Goal: Task Accomplishment & Management: Manage account settings

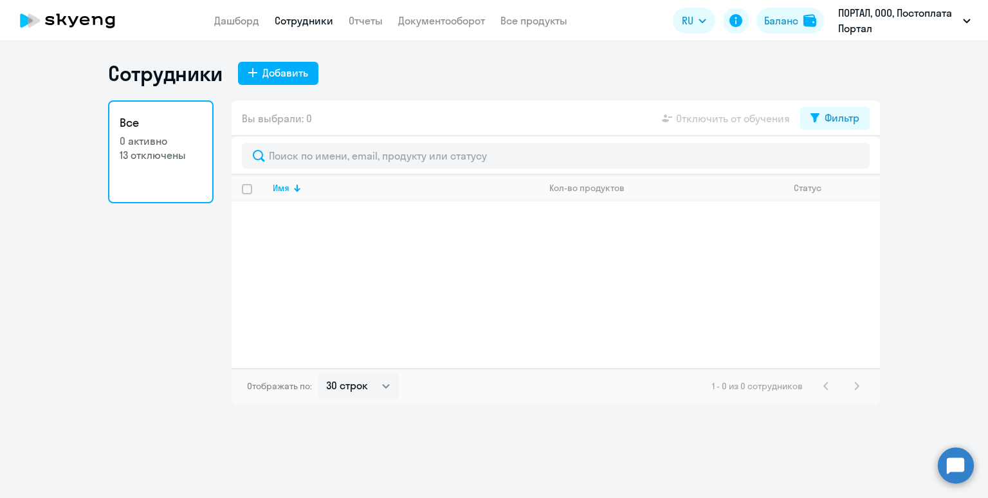
select select "30"
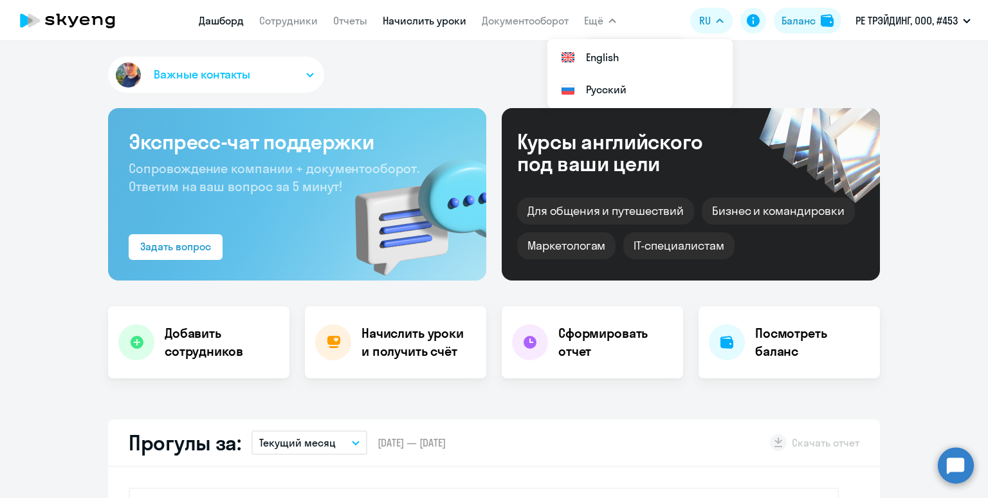
select select "30"
click at [428, 19] on link "Начислить уроки" at bounding box center [425, 20] width 84 height 13
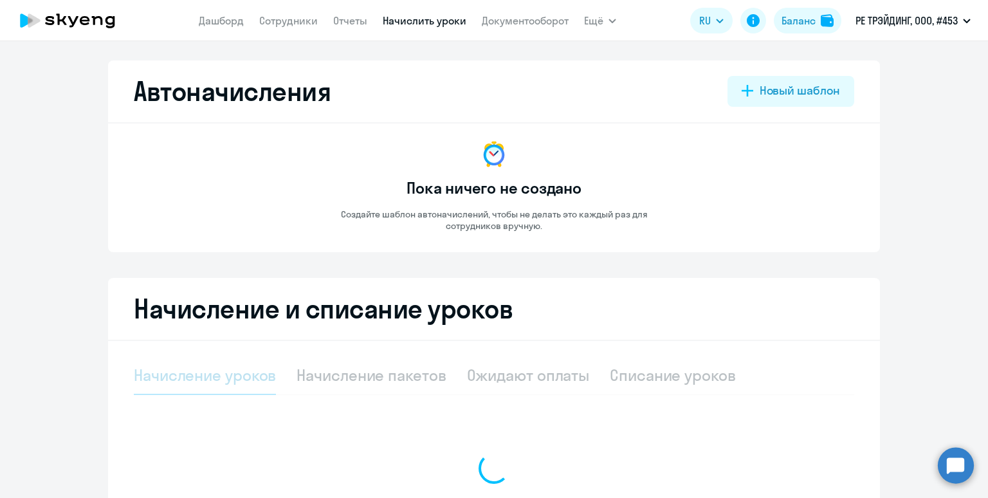
select select "10"
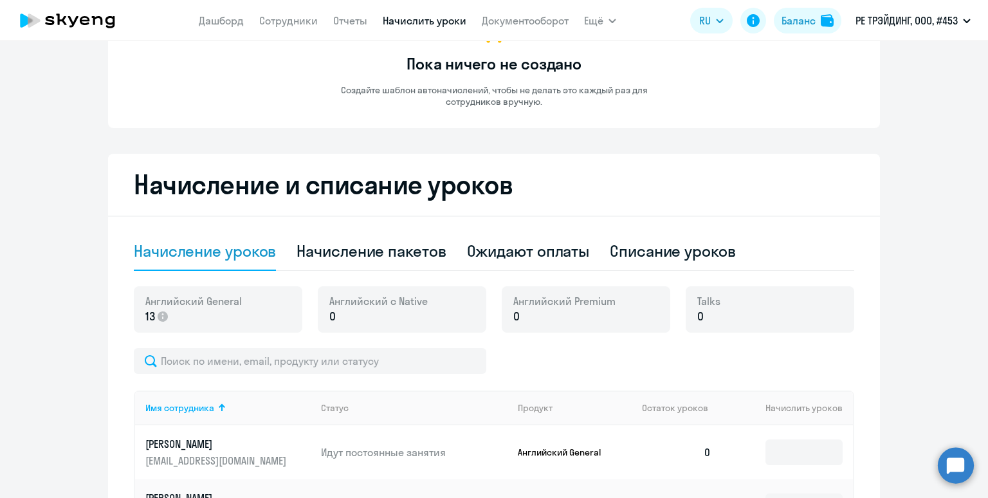
scroll to position [177, 0]
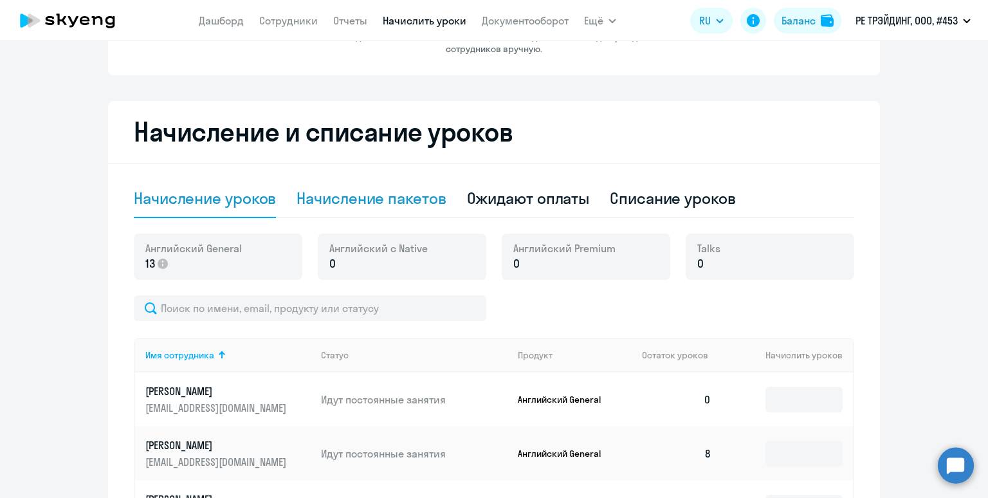
click at [375, 206] on div "Начисление пакетов" at bounding box center [371, 198] width 149 height 21
select select "10"
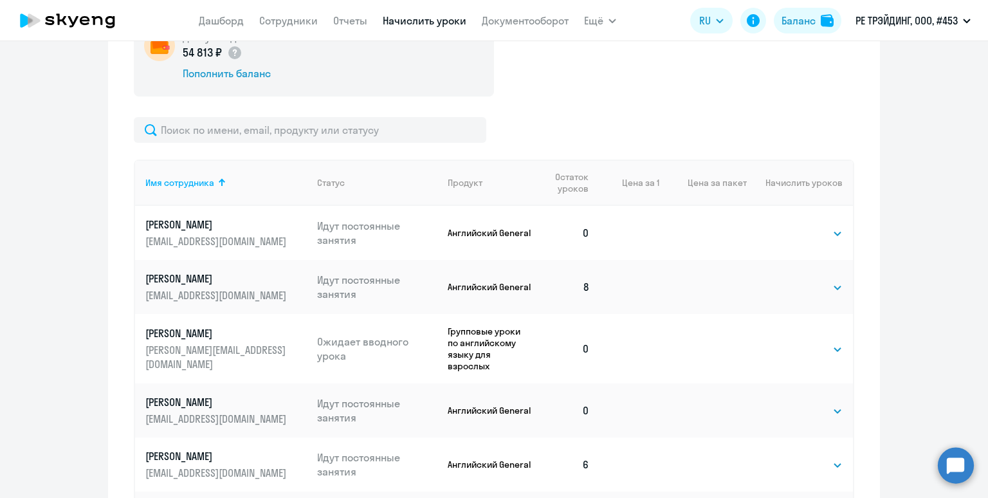
scroll to position [419, 0]
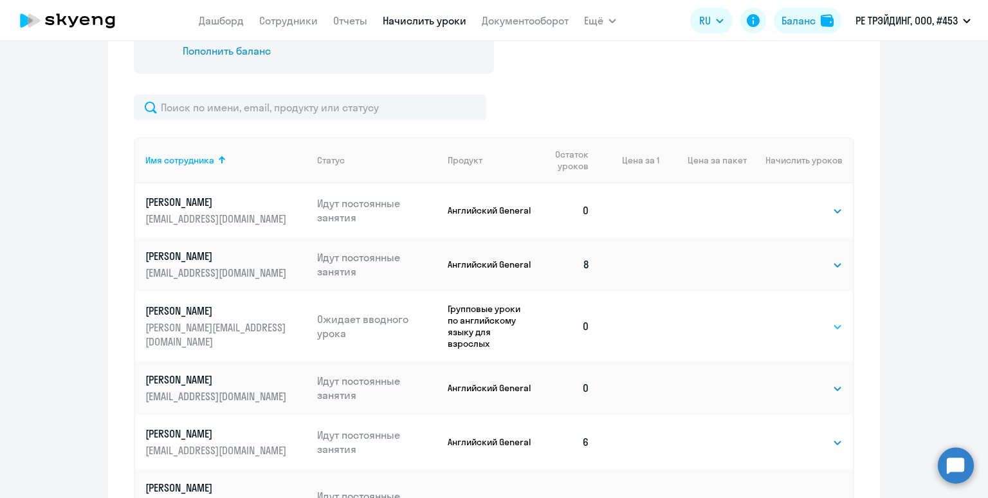
click at [813, 327] on select "Выбрать 48 64 96" at bounding box center [816, 326] width 53 height 15
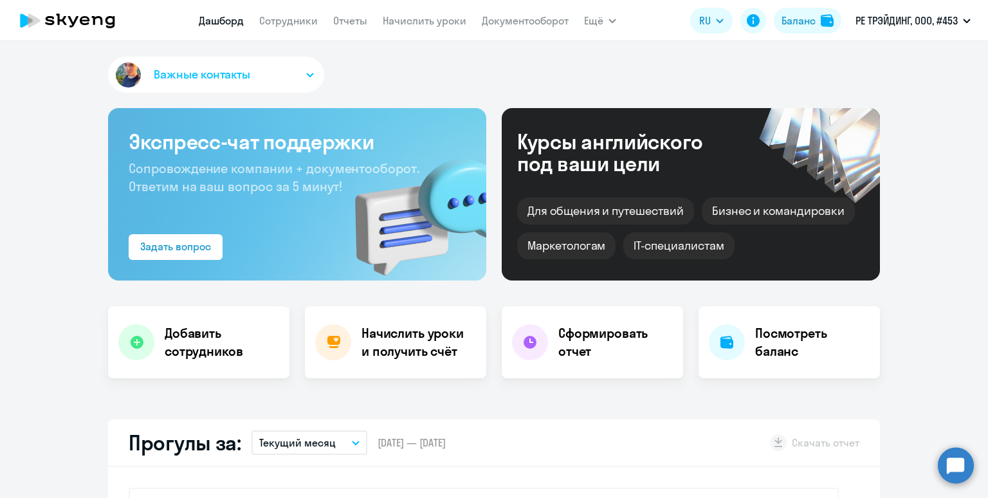
click at [791, 23] on div "Баланс" at bounding box center [799, 20] width 34 height 15
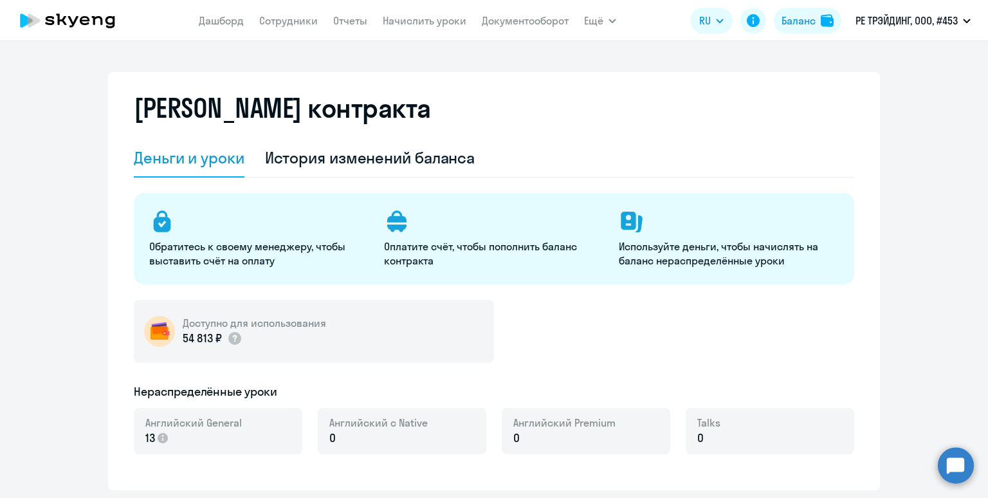
select select "english_adult_not_native_speaker"
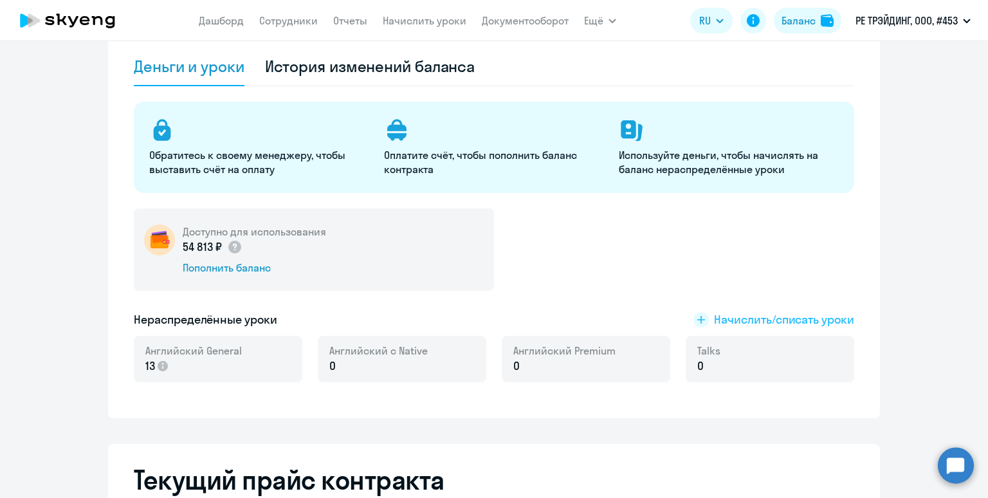
scroll to position [179, 0]
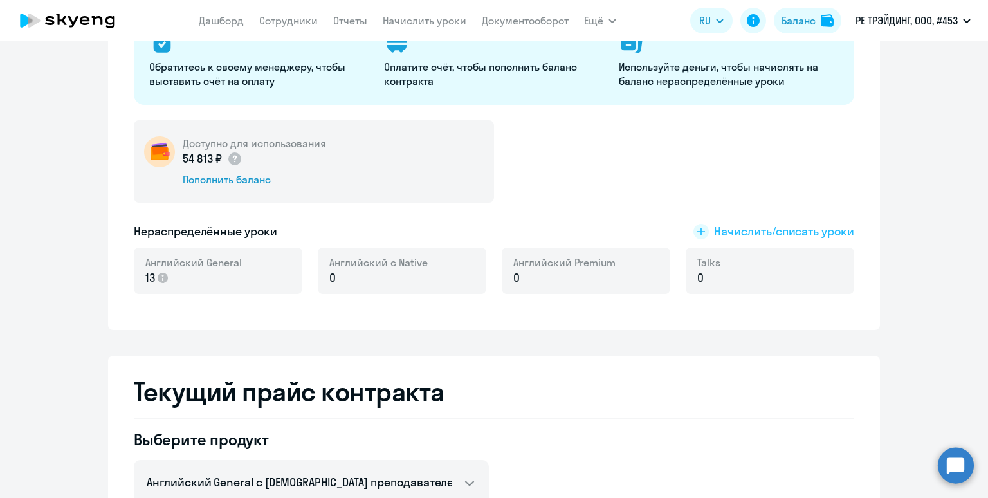
click at [781, 232] on span "Начислить/списать уроки" at bounding box center [784, 231] width 140 height 17
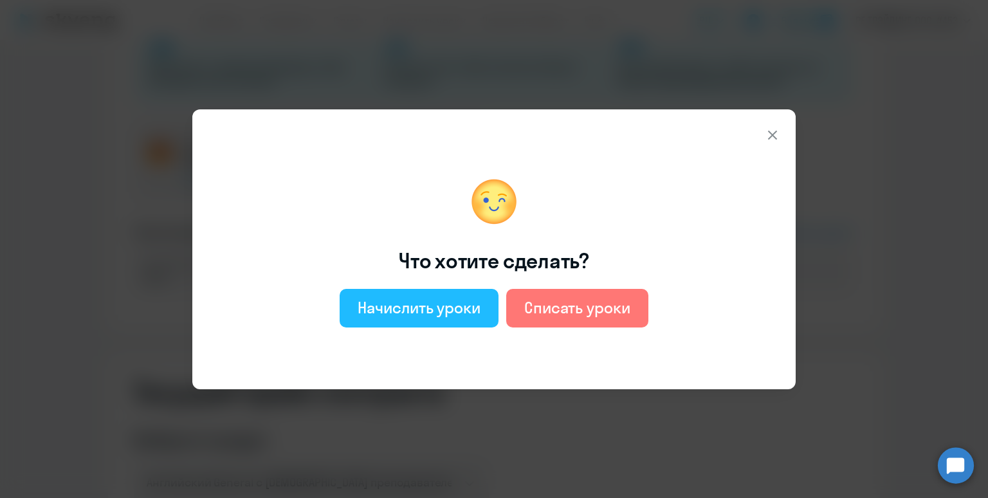
click at [396, 314] on div "Начислить уроки" at bounding box center [419, 307] width 123 height 21
select select "english_adult_not_native_speaker"
